Goal: Task Accomplishment & Management: Use online tool/utility

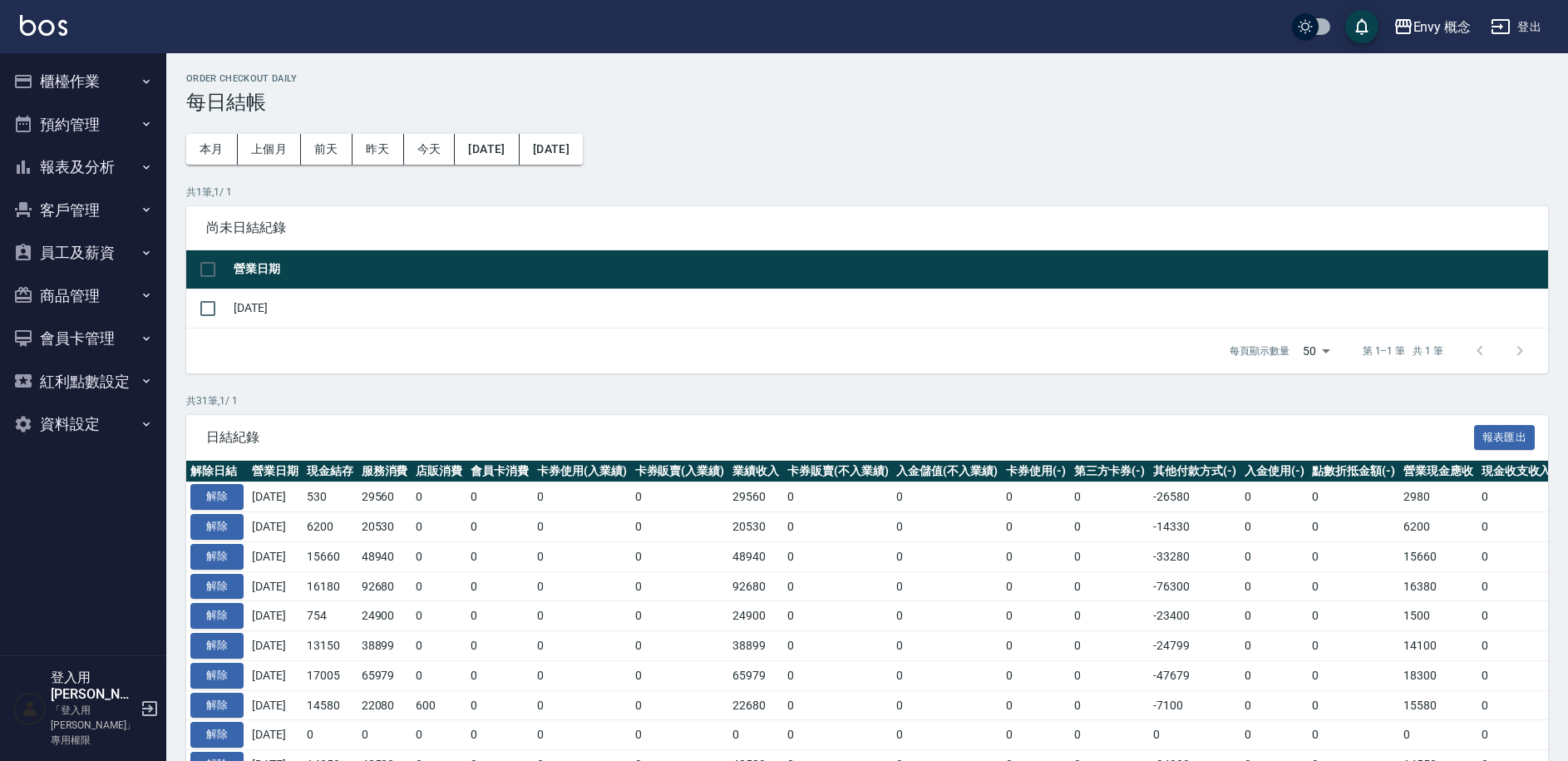
click at [104, 137] on button "預約管理" at bounding box center [83, 125] width 153 height 44
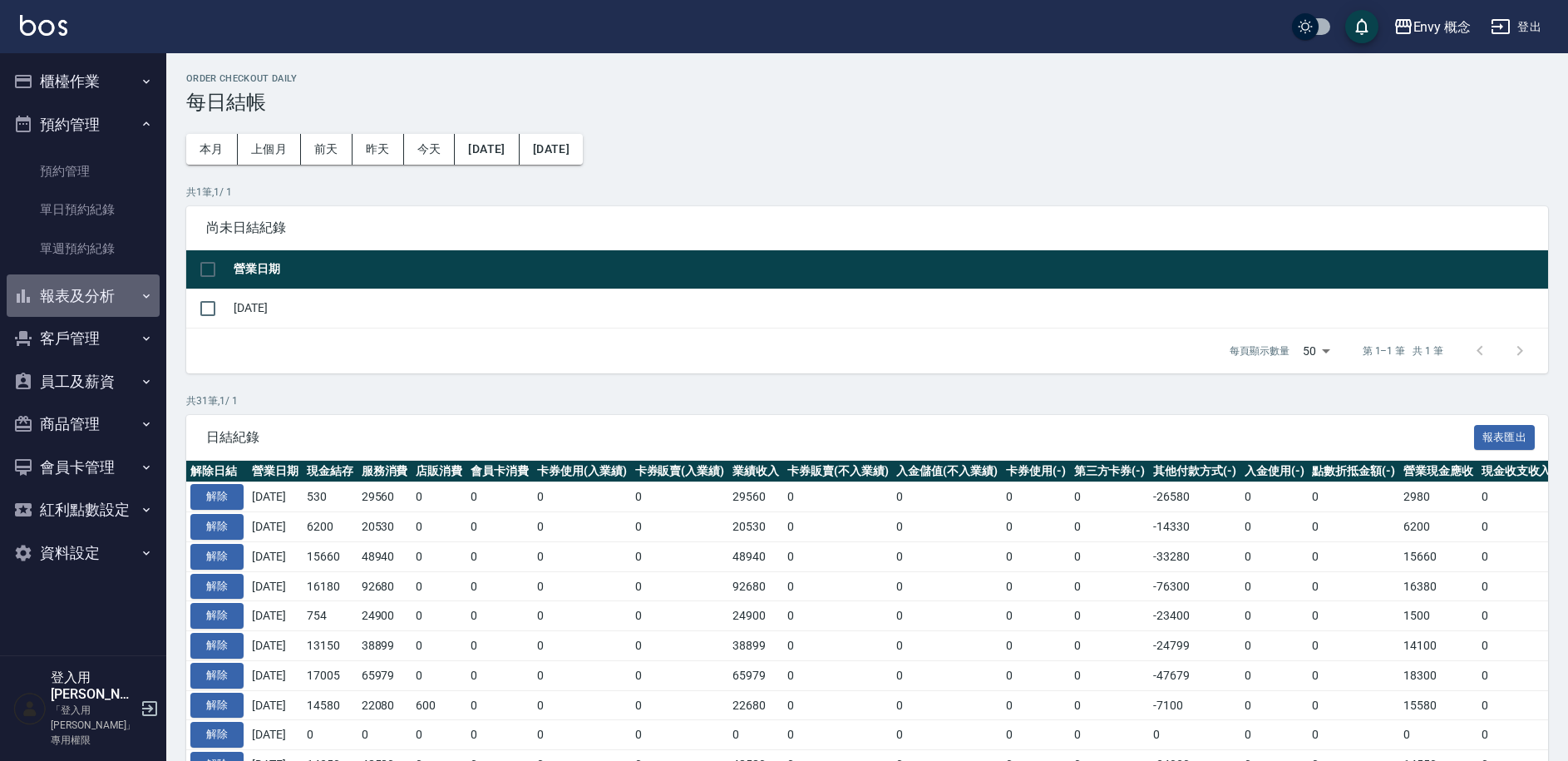
click at [102, 290] on button "報表及分析" at bounding box center [83, 296] width 153 height 44
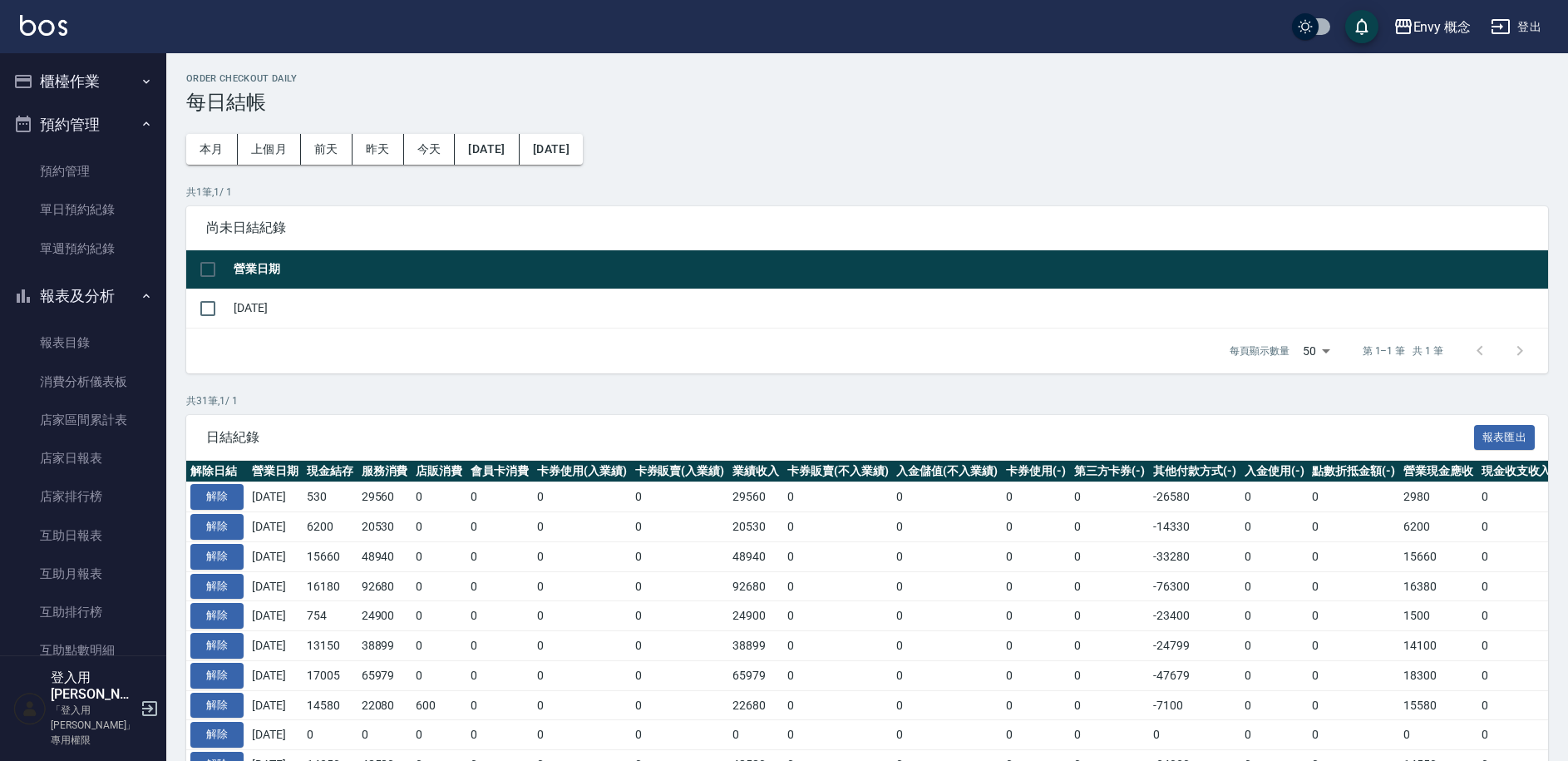
click at [104, 86] on button "櫃檯作業" at bounding box center [83, 82] width 153 height 44
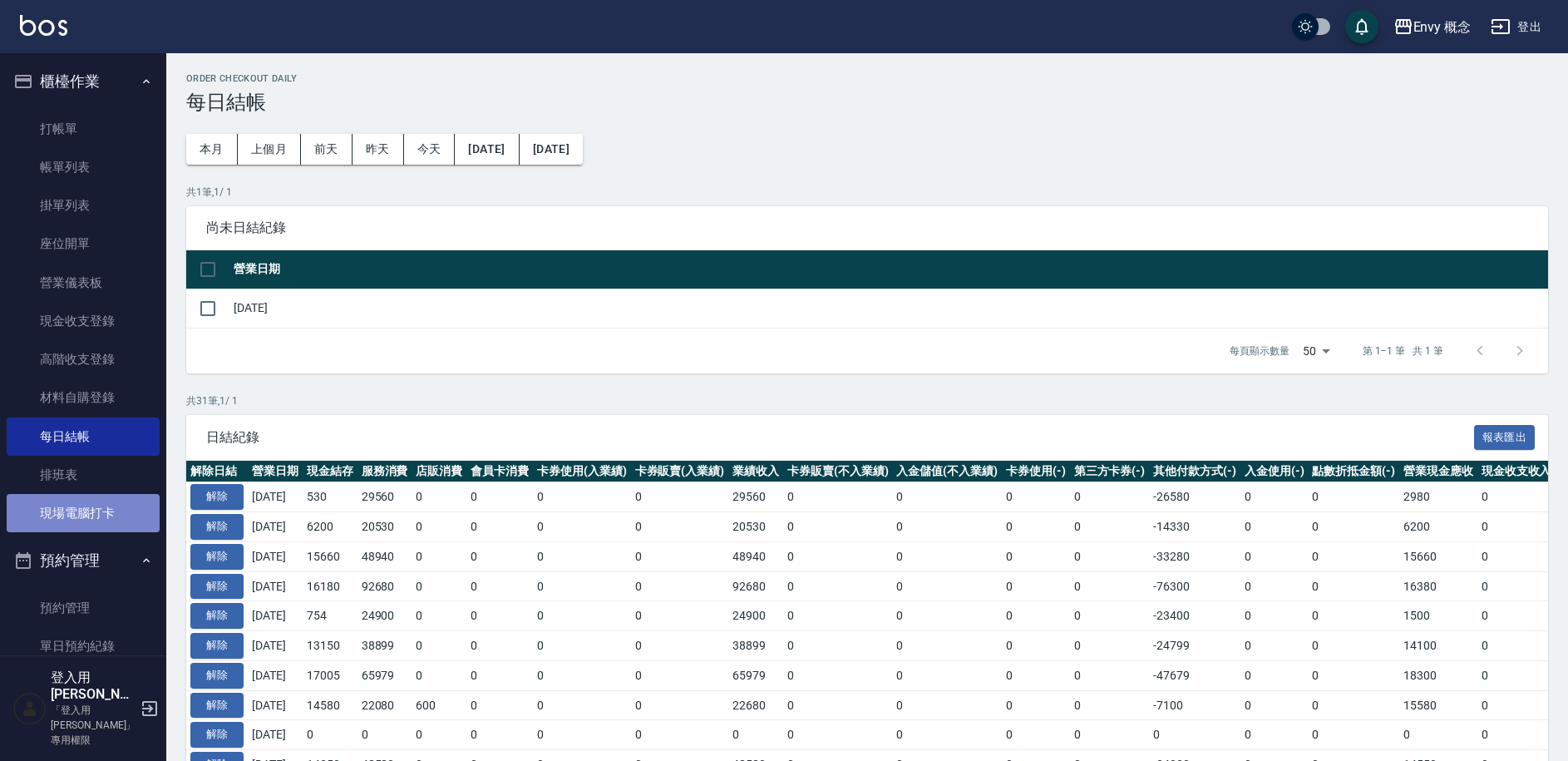
click at [117, 512] on link "現場電腦打卡" at bounding box center [83, 513] width 153 height 38
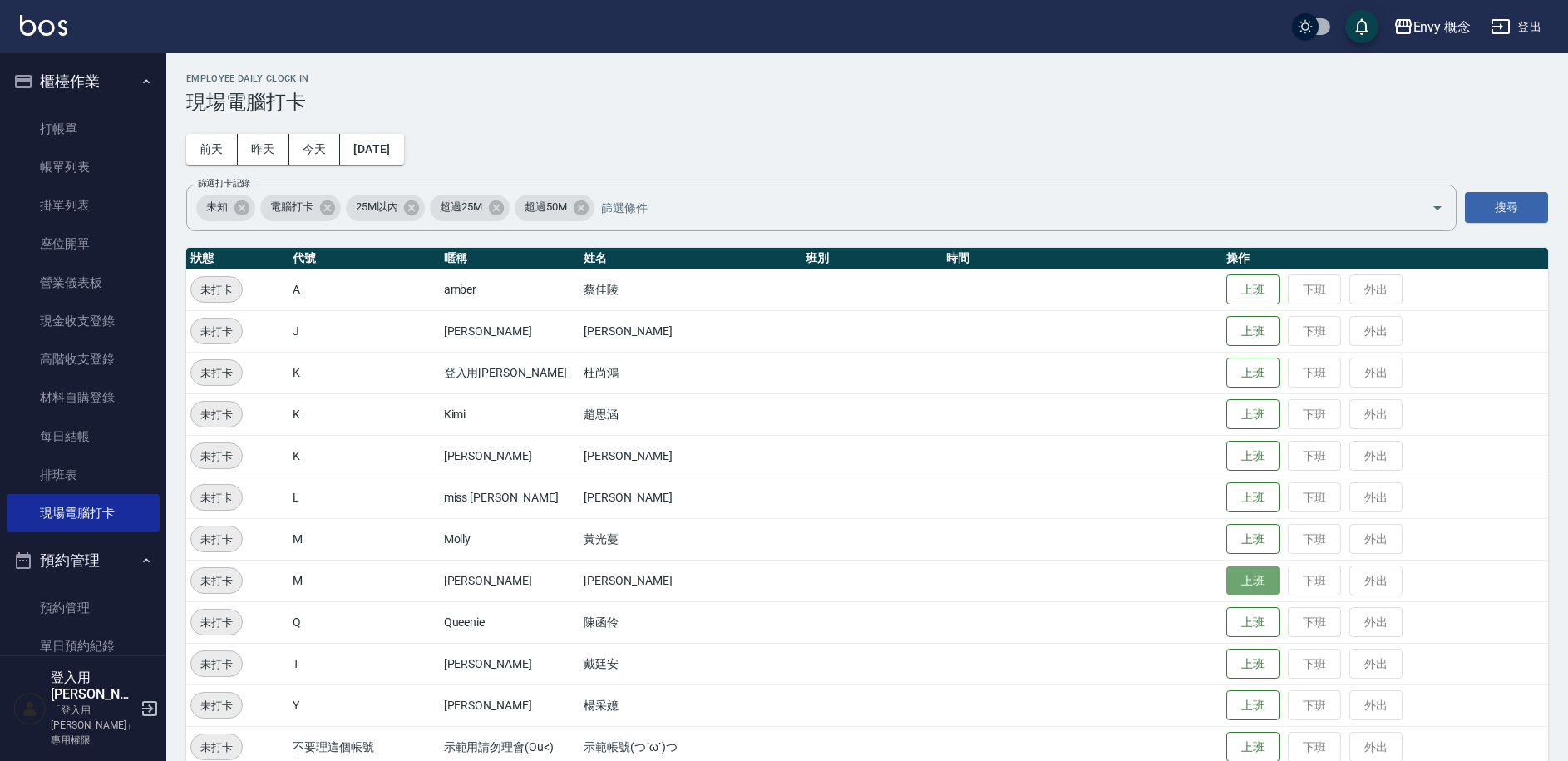
click at [1239, 582] on button "上班" at bounding box center [1254, 580] width 53 height 29
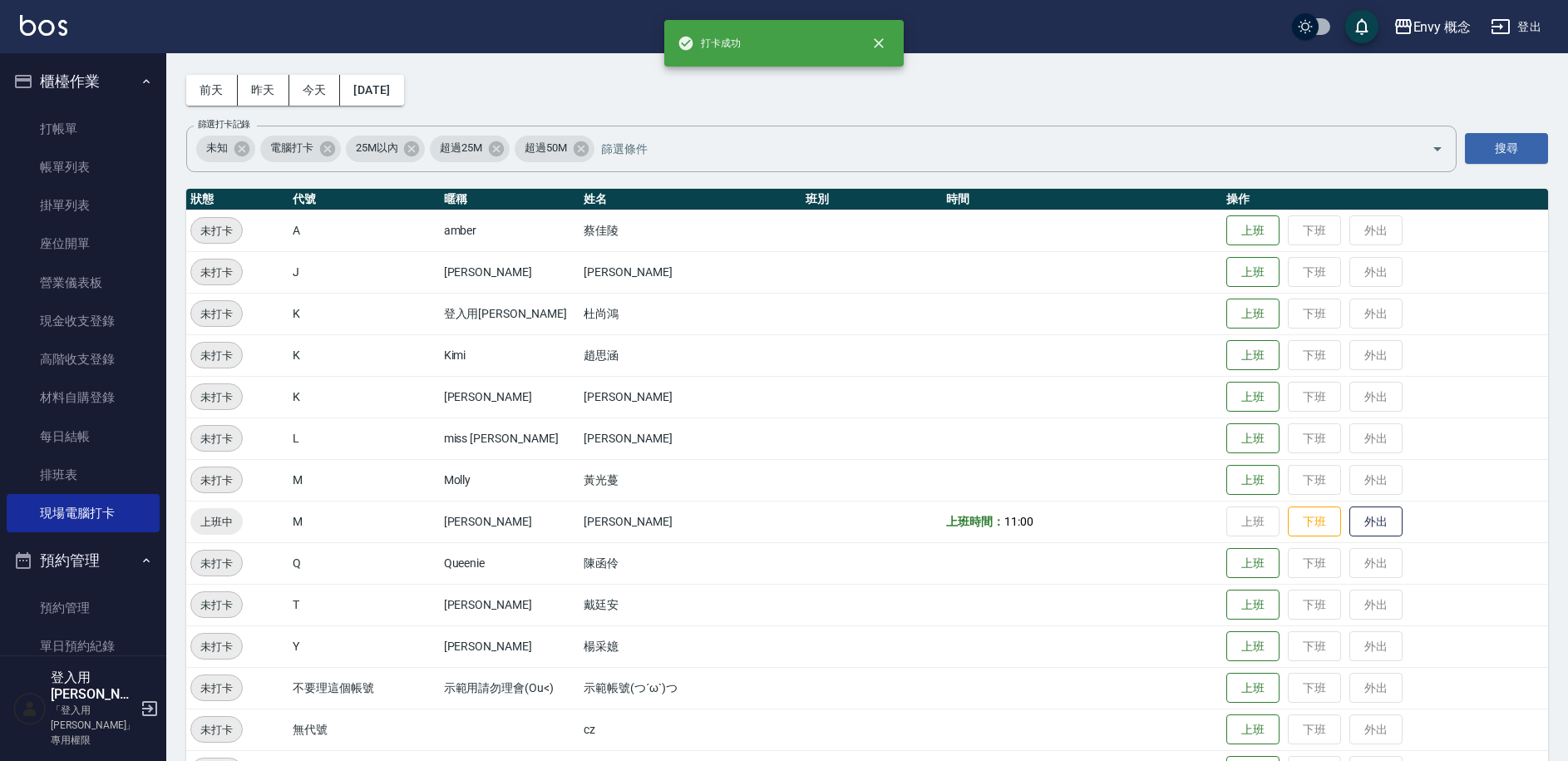
scroll to position [147, 0]
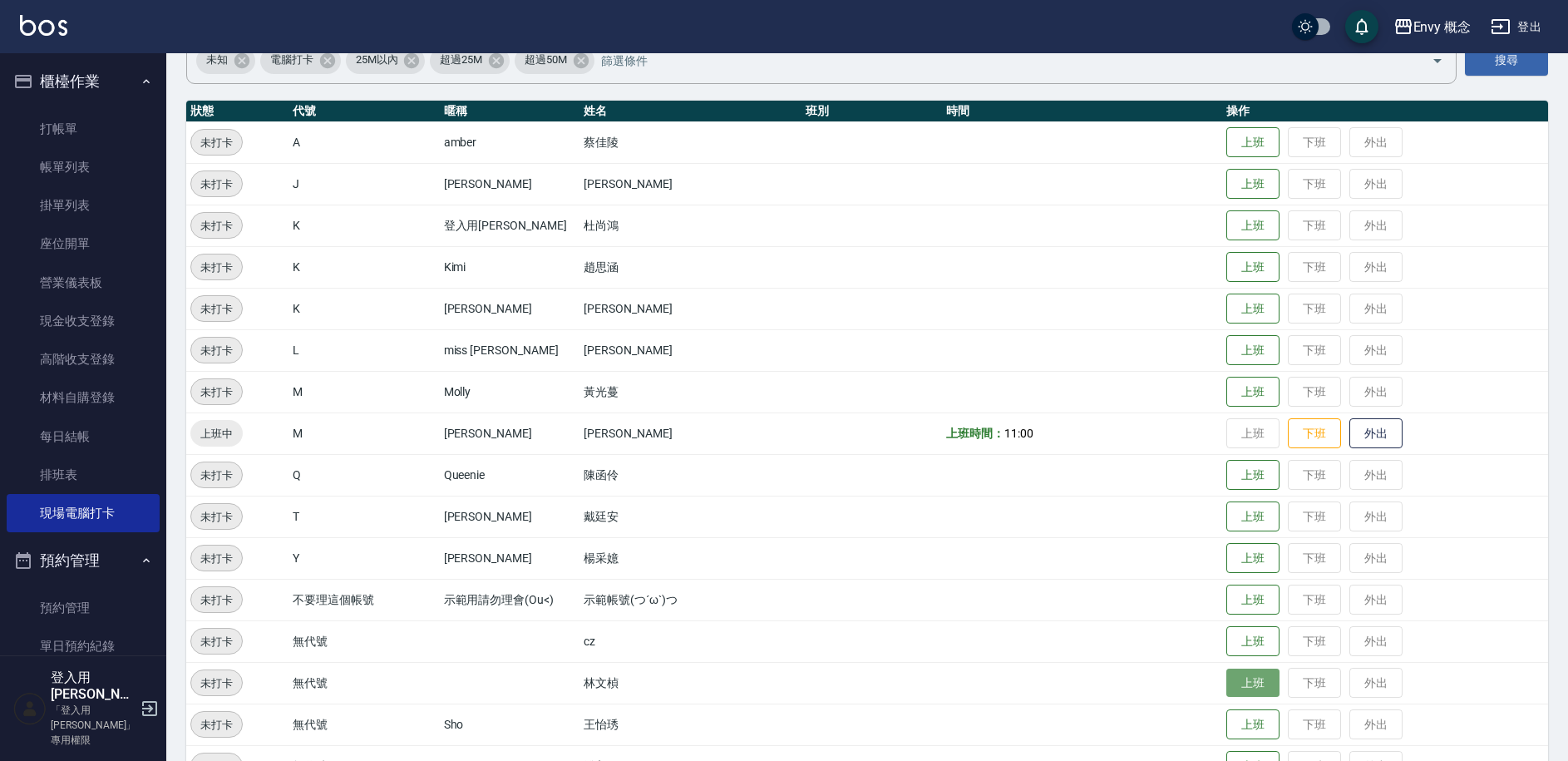
click at [1239, 679] on button "上班" at bounding box center [1254, 683] width 53 height 29
click at [1242, 716] on button "上班" at bounding box center [1254, 725] width 53 height 29
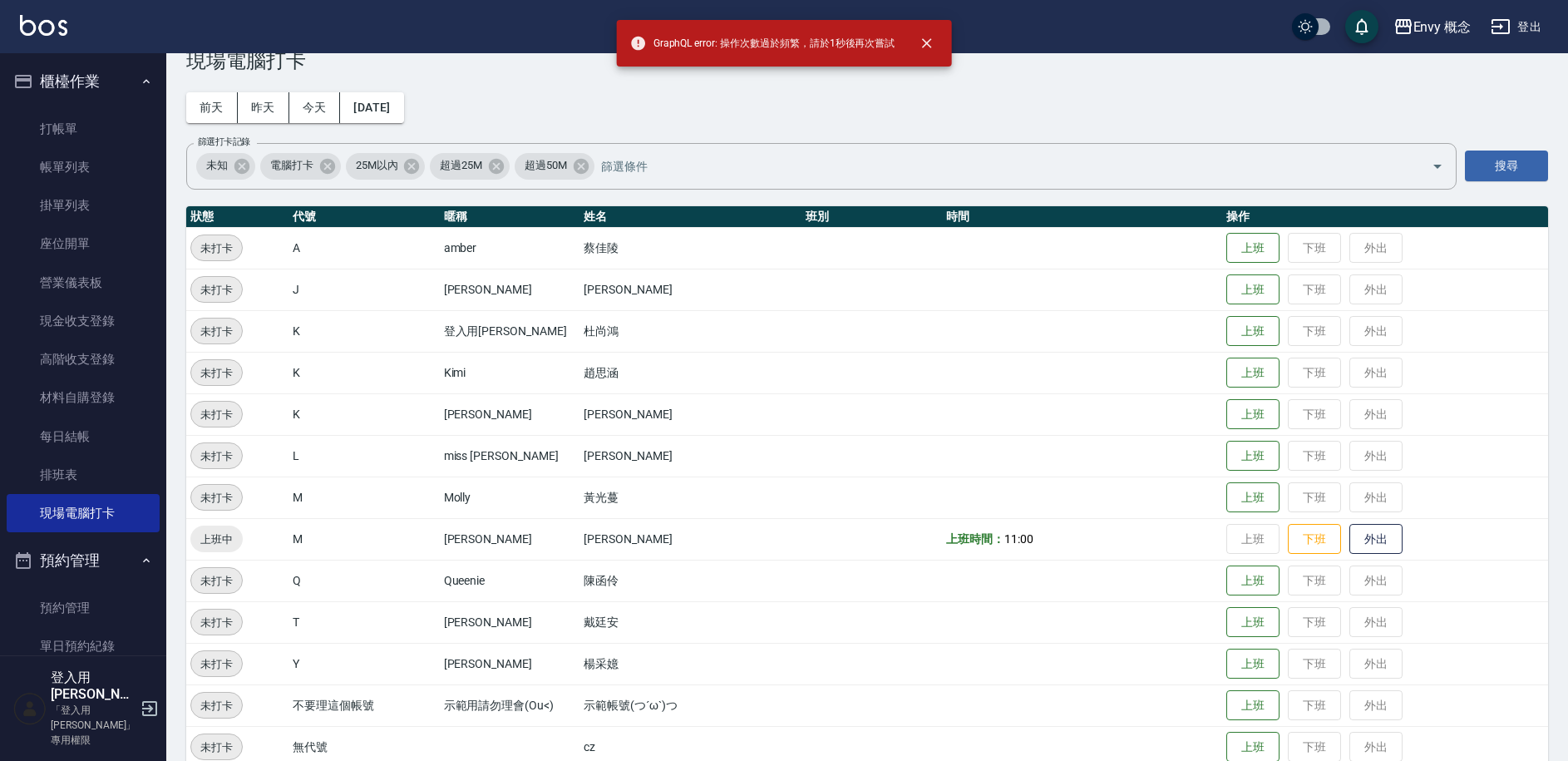
scroll to position [236, 0]
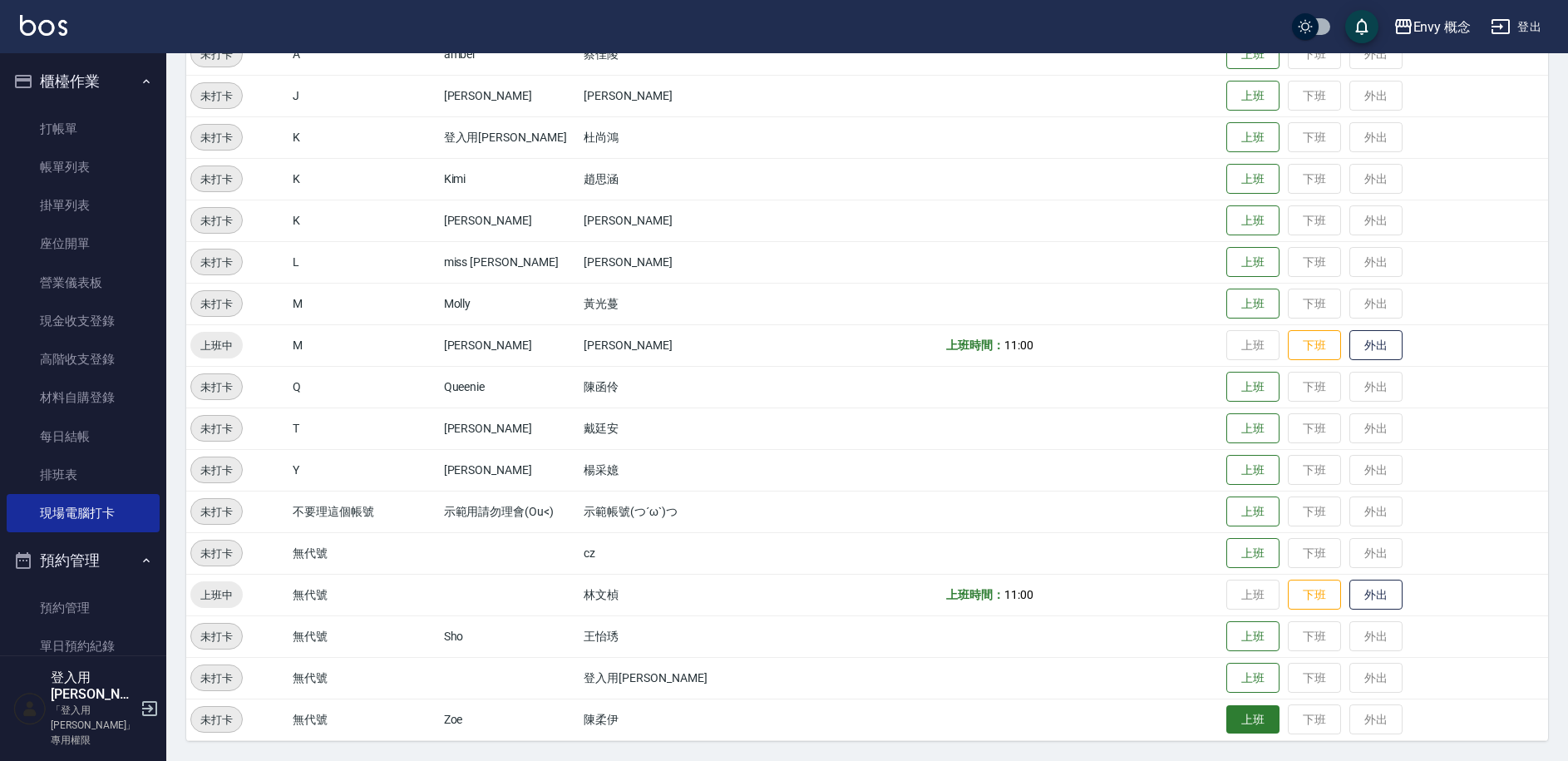
click at [1237, 723] on button "上班" at bounding box center [1254, 720] width 53 height 29
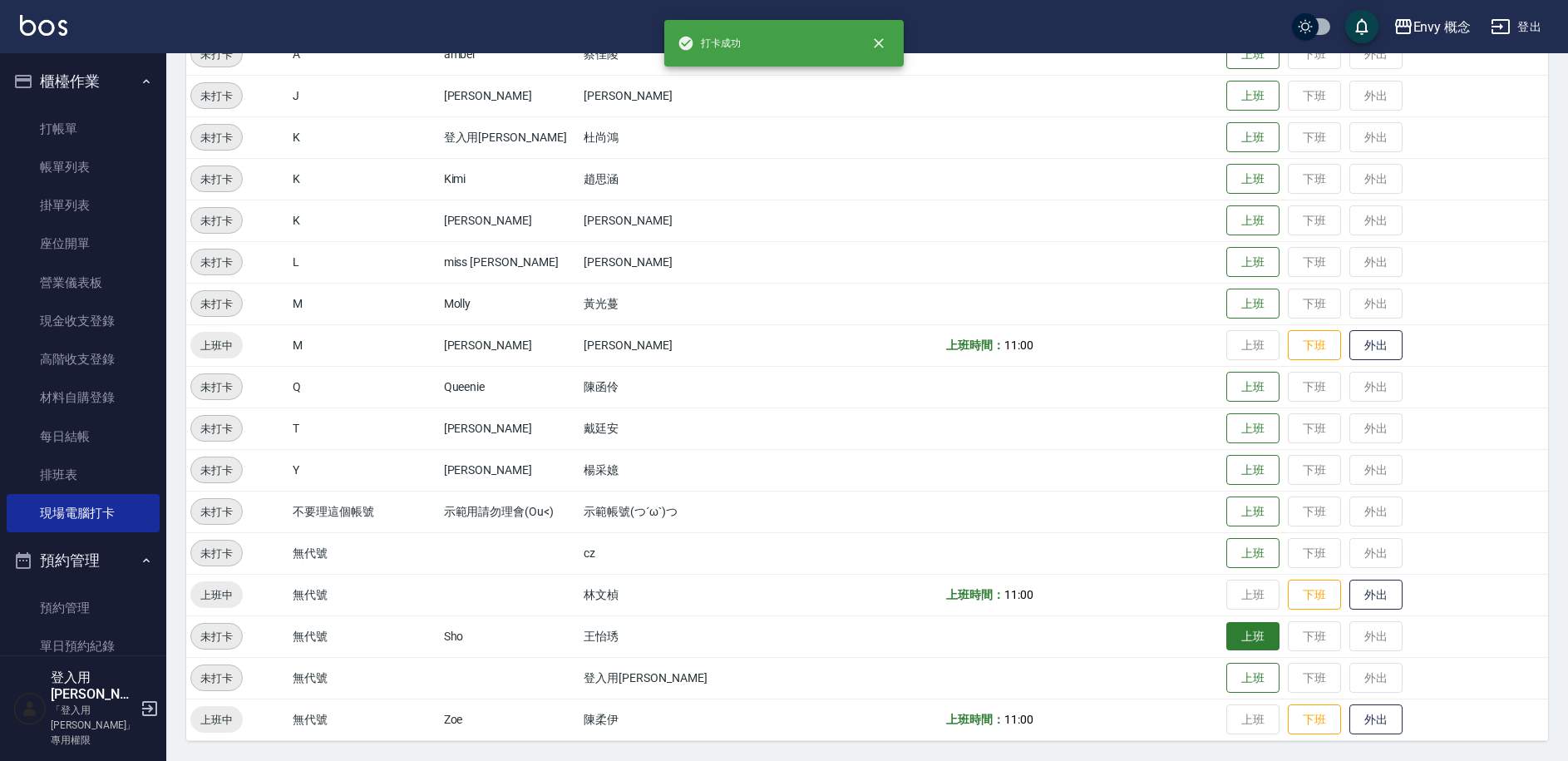
click at [1242, 639] on button "上班" at bounding box center [1254, 637] width 53 height 29
